Goal: Information Seeking & Learning: Learn about a topic

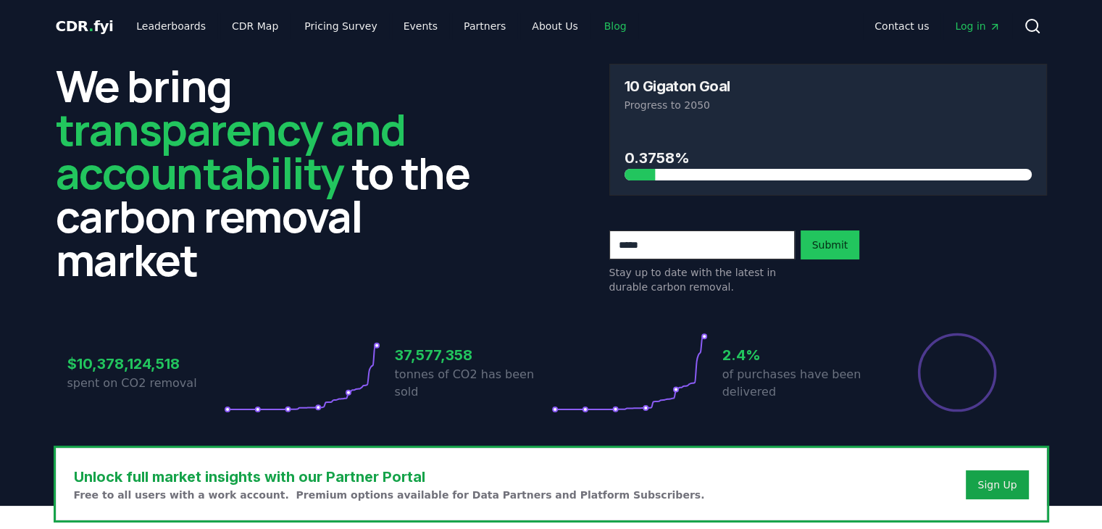
click at [603, 27] on link "Blog" at bounding box center [615, 26] width 46 height 26
click at [592, 27] on link "Blog" at bounding box center [615, 26] width 46 height 26
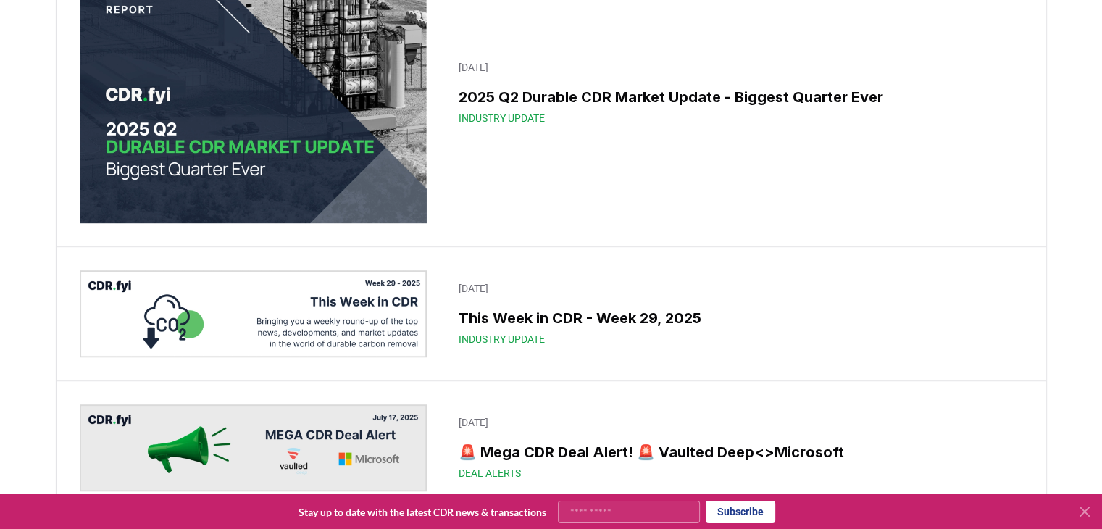
scroll to position [822, 0]
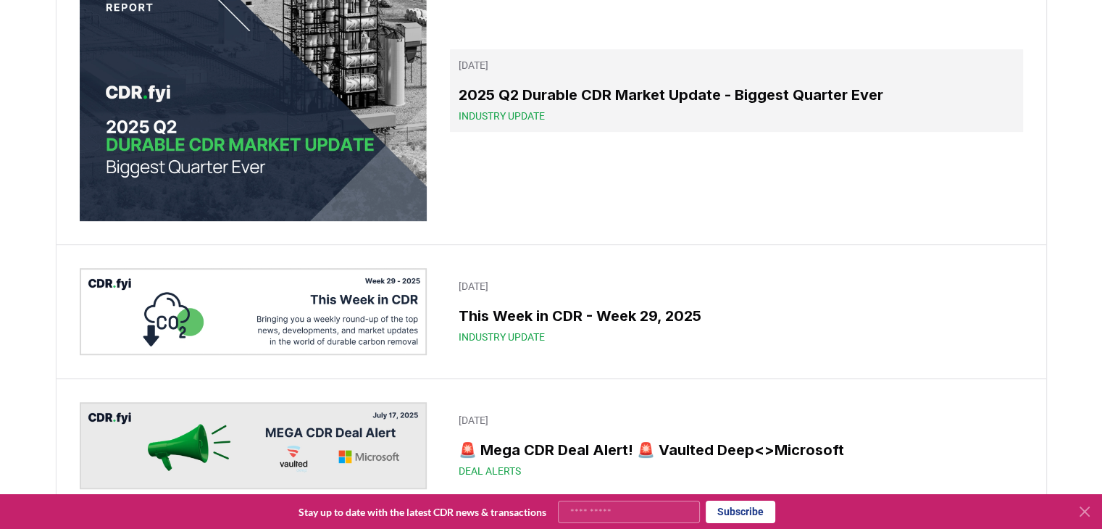
click at [598, 106] on h3 "2025 Q2 Durable CDR Market Update - Biggest Quarter Ever" at bounding box center [735, 95] width 555 height 22
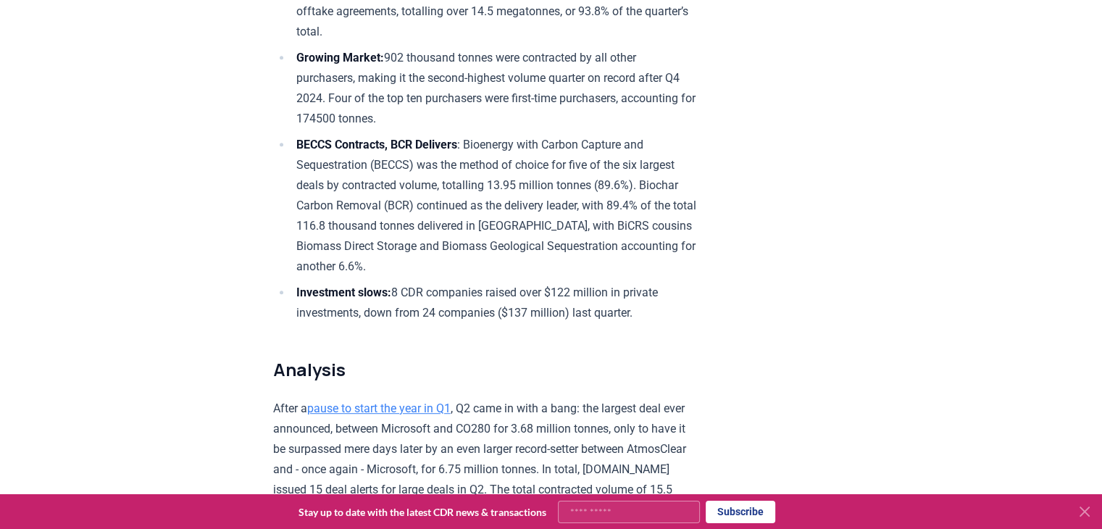
scroll to position [745, 0]
